Goal: Contribute content

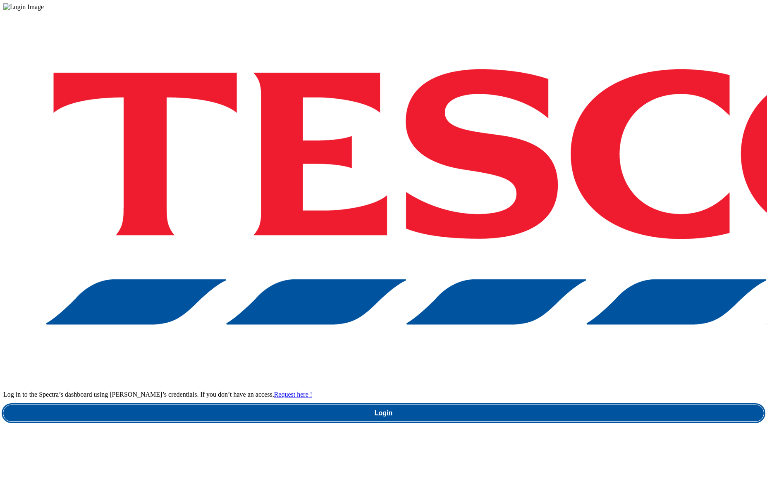
click at [581, 405] on link "Login" at bounding box center [383, 413] width 760 height 17
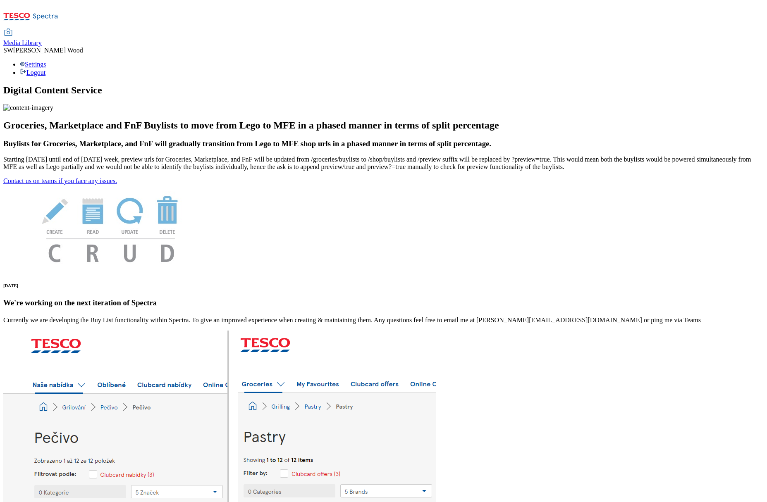
click at [42, 39] on span "Media Library" at bounding box center [22, 42] width 38 height 7
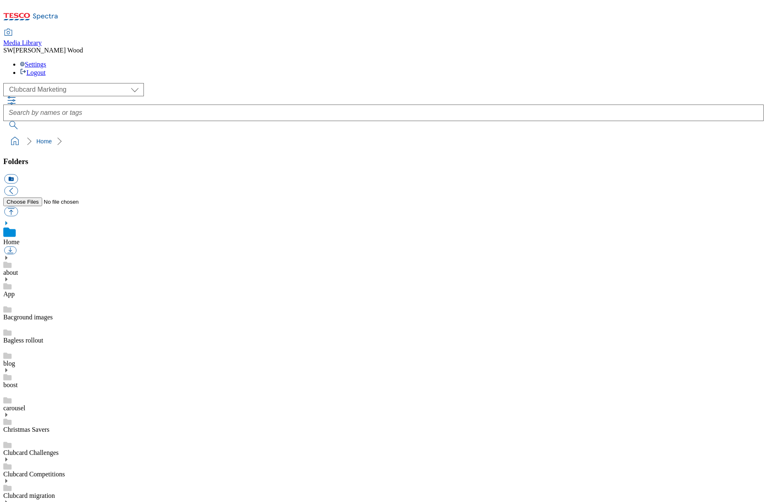
scroll to position [1, 0]
select select "flare-ghs-mktg"
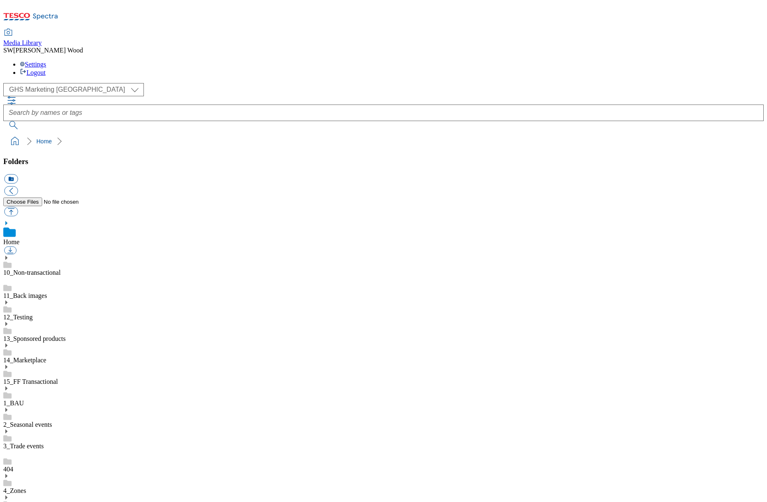
click at [24, 400] on link "1_BAU" at bounding box center [13, 403] width 21 height 7
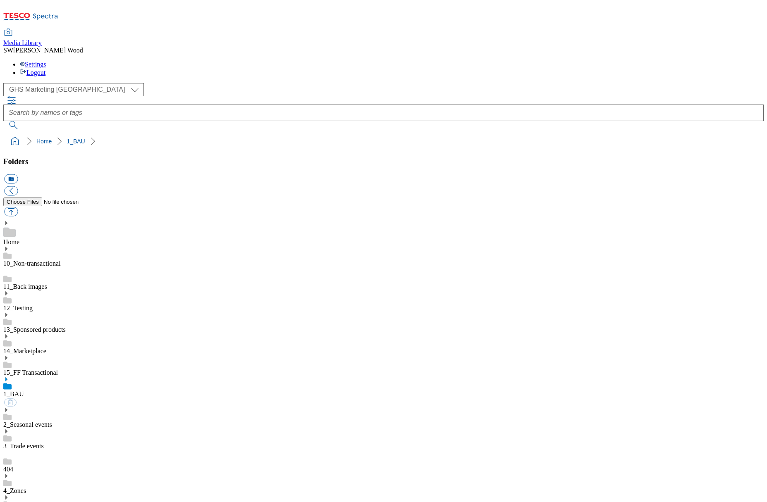
click at [7, 378] on use at bounding box center [6, 380] width 2 height 4
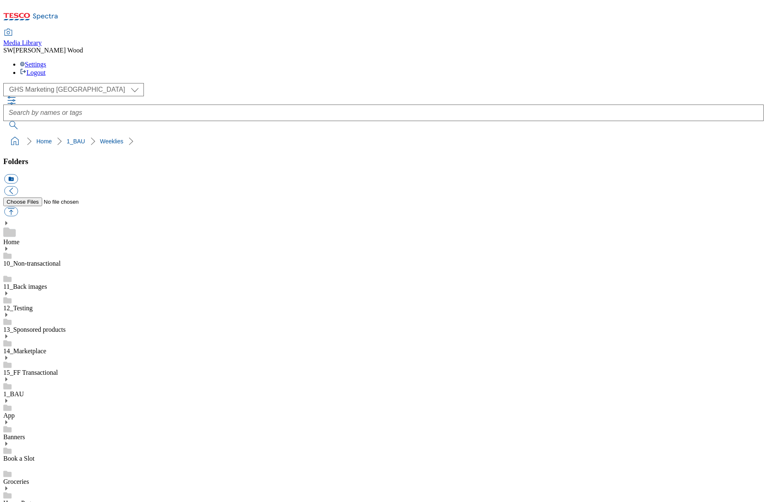
click at [7, 378] on use at bounding box center [6, 380] width 2 height 4
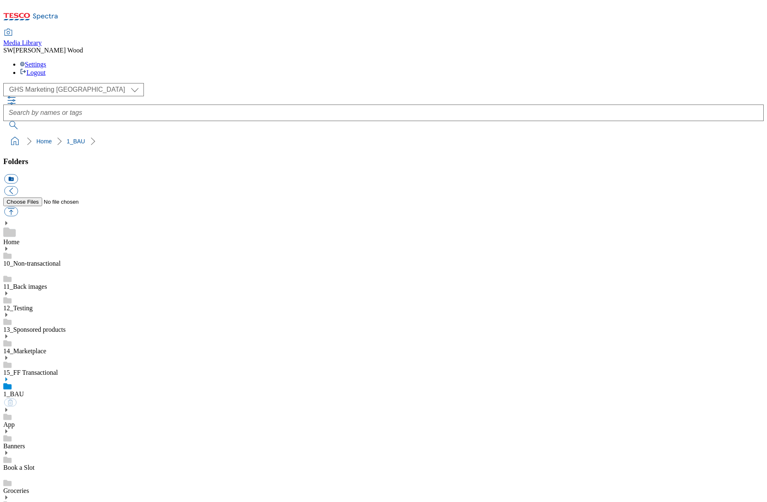
scroll to position [30, 0]
click at [29, 488] on link "Groceries" at bounding box center [16, 491] width 26 height 7
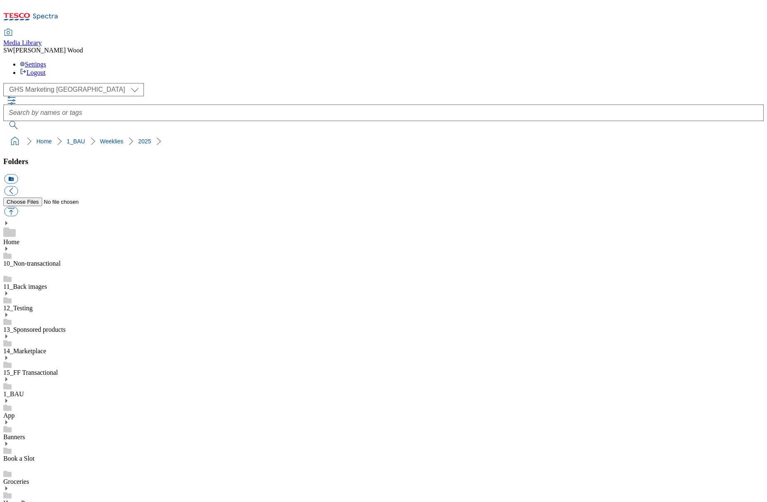
scroll to position [161, 0]
click at [18, 174] on button "icon_new_folder" at bounding box center [11, 179] width 14 height 10
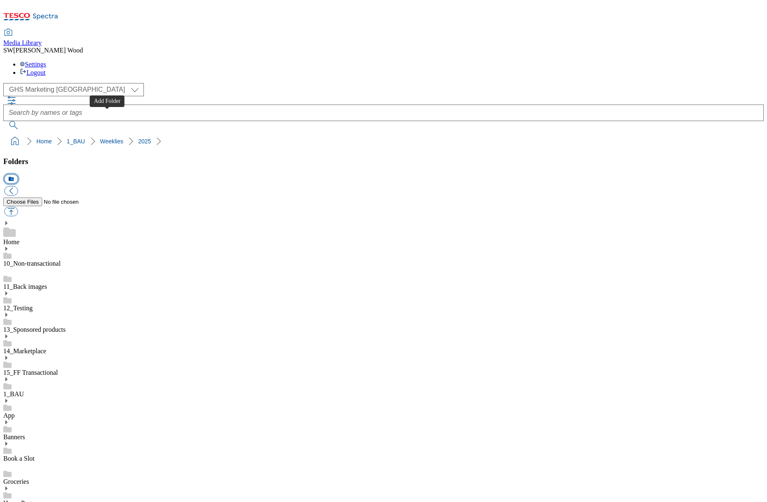
scroll to position [344, 0]
paste input "2526-GHS-TradeStamp-Segmentati"
drag, startPoint x: 109, startPoint y: 143, endPoint x: 68, endPoint y: 143, distance: 40.5
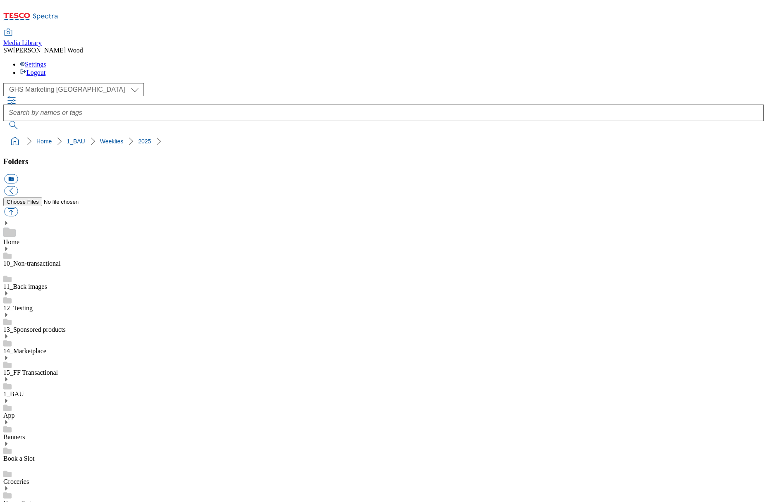
type input "2526-GHS-Segmentation"
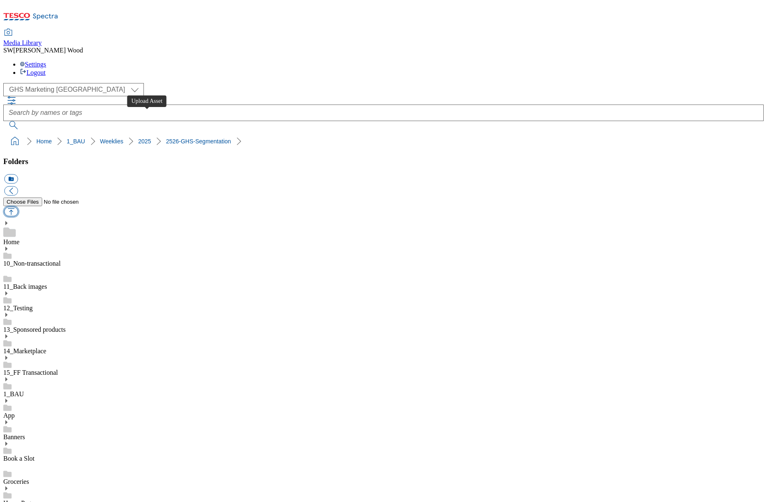
click at [18, 207] on button "button" at bounding box center [11, 212] width 14 height 10
type input "C:\fakepath\2526-GHS-TradeStamp-Segmentation-test-GHP-BS1.jpg"
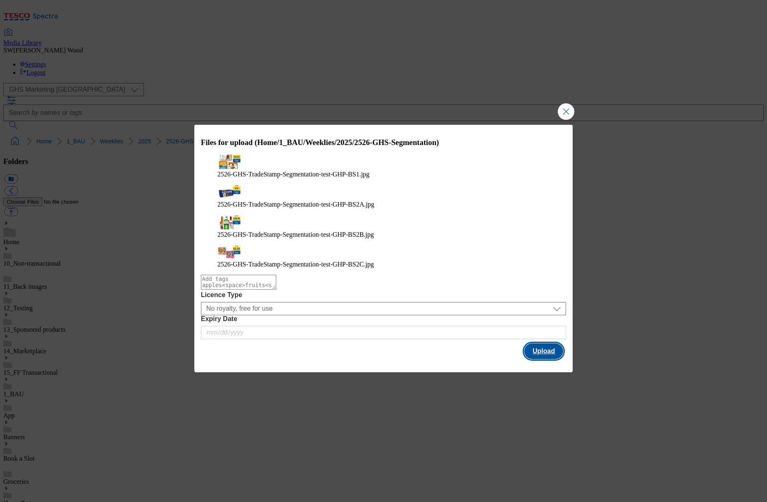
click at [549, 344] on button "Upload" at bounding box center [543, 352] width 39 height 16
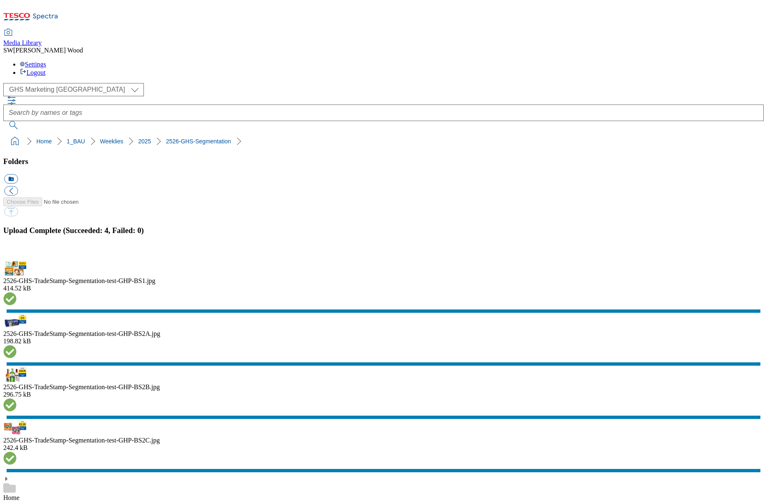
click at [212, 134] on ol "Home 1_BAU Weeklies 2025 2526-GHS-Segmentation" at bounding box center [385, 142] width 755 height 16
drag, startPoint x: 216, startPoint y: 90, endPoint x: 3, endPoint y: 90, distance: 213.4
click at [3, 134] on nav "Home 1_BAU Weeklies 2025 2526-GHS-Segmentation" at bounding box center [383, 142] width 760 height 16
copy ol "Home 1_BAU Weeklies 2025 2526-GHS-Segmentation"
